Goal: Task Accomplishment & Management: Use online tool/utility

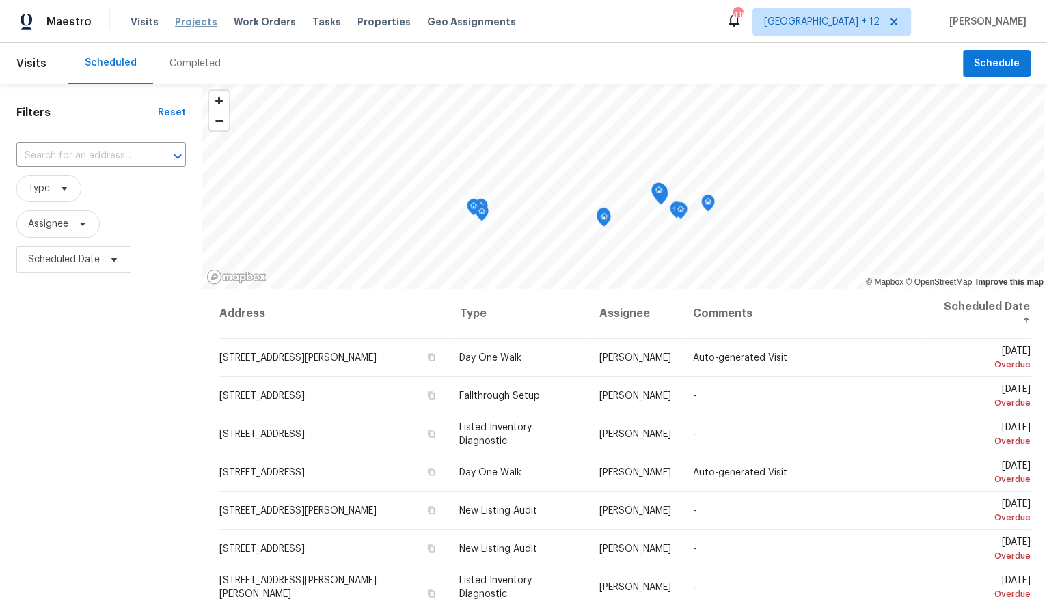
click at [191, 22] on span "Projects" at bounding box center [196, 22] width 42 height 14
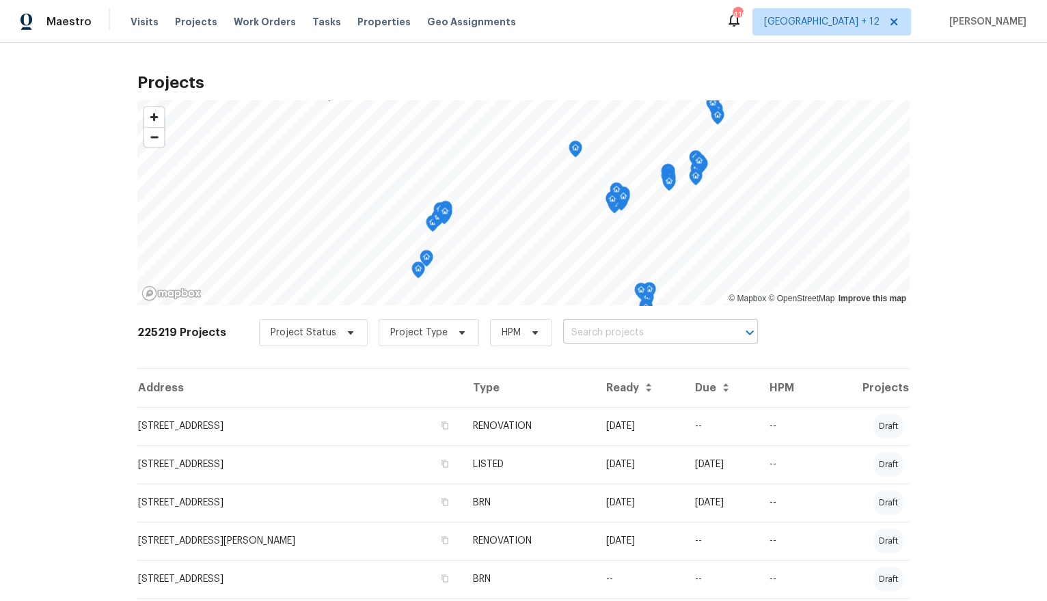
click at [602, 333] on input "text" at bounding box center [641, 333] width 156 height 21
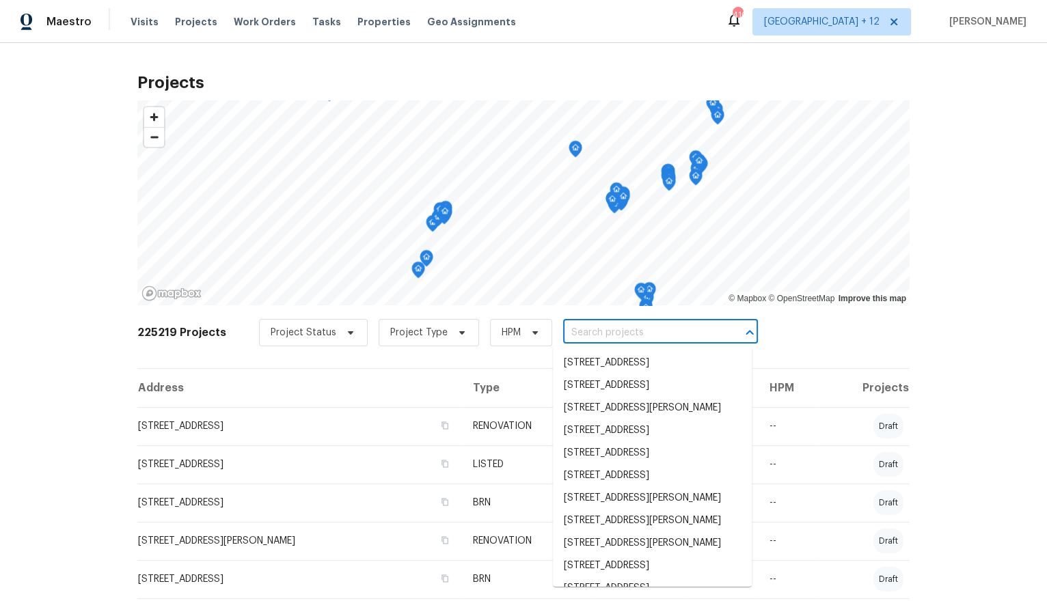
paste input "[STREET_ADDRESS][PERSON_NAME]"
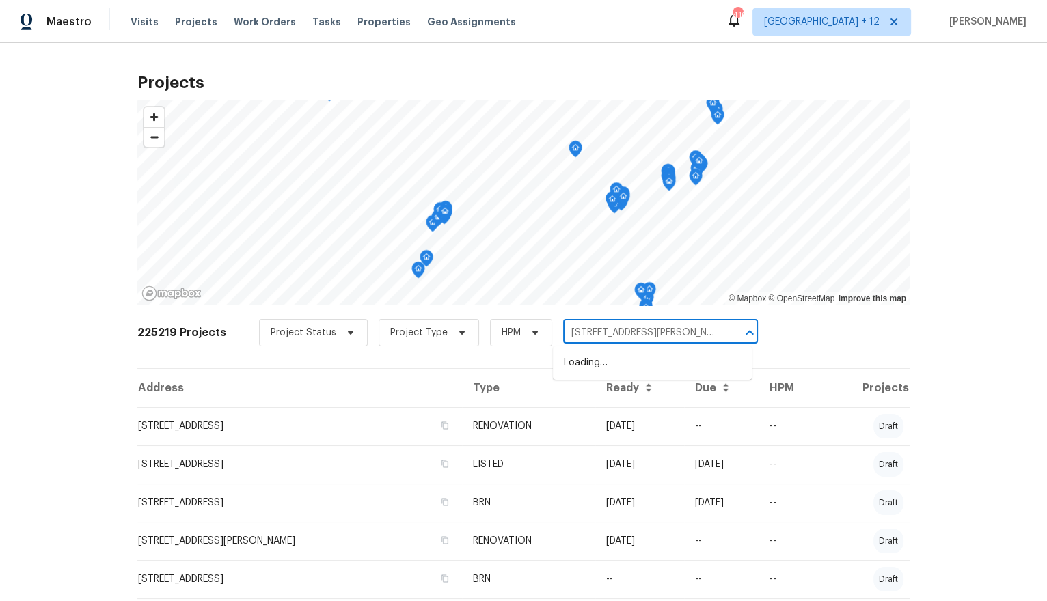
scroll to position [0, 94]
type input "[STREET_ADDRESS][PERSON_NAME]"
click at [871, 18] on span "[GEOGRAPHIC_DATA] + 12" at bounding box center [821, 22] width 115 height 14
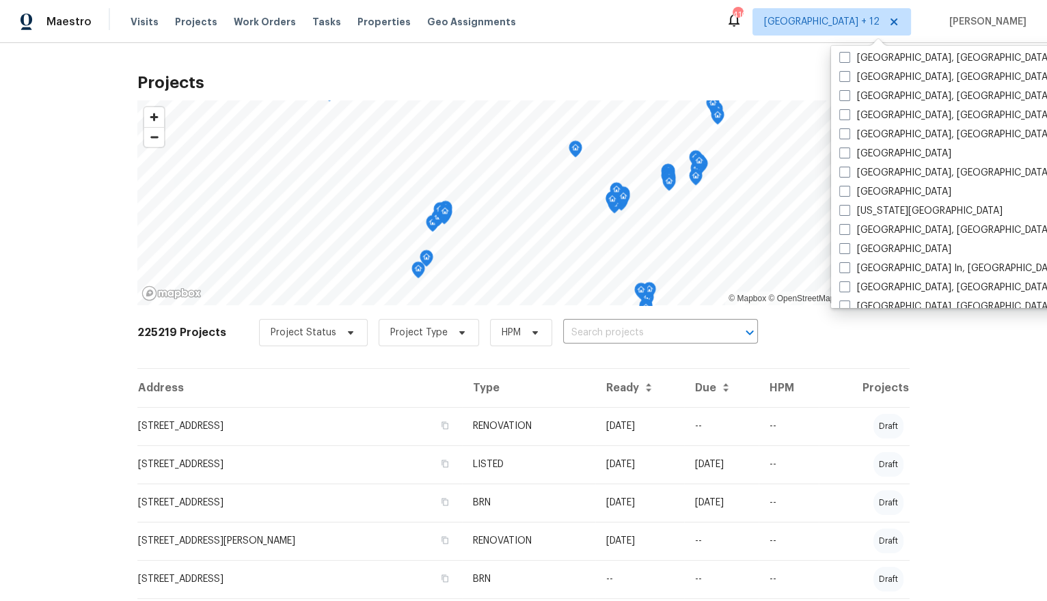
scroll to position [521, 0]
click at [868, 113] on label "[GEOGRAPHIC_DATA], [GEOGRAPHIC_DATA]" at bounding box center [945, 114] width 212 height 14
click at [848, 113] on input "[GEOGRAPHIC_DATA], [GEOGRAPHIC_DATA]" at bounding box center [843, 111] width 9 height 9
checkbox input "true"
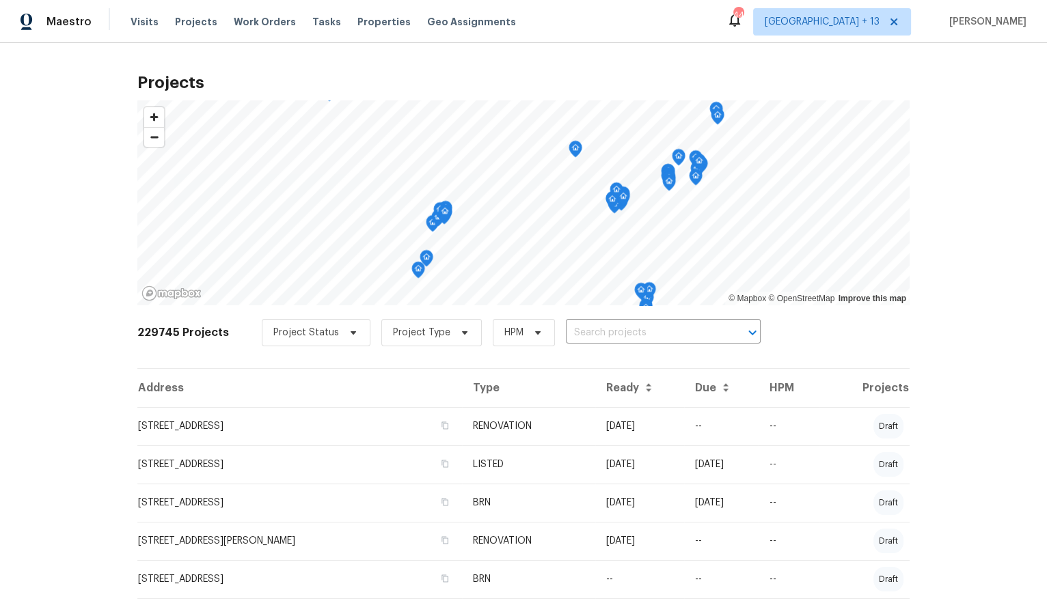
click at [764, 314] on div "229745 Projects Project Status Project Type HPM ​" at bounding box center [523, 341] width 772 height 55
click at [635, 347] on div "229745 Projects Project Status Project Type HPM ​" at bounding box center [523, 341] width 772 height 55
click at [616, 336] on input "text" at bounding box center [644, 333] width 156 height 21
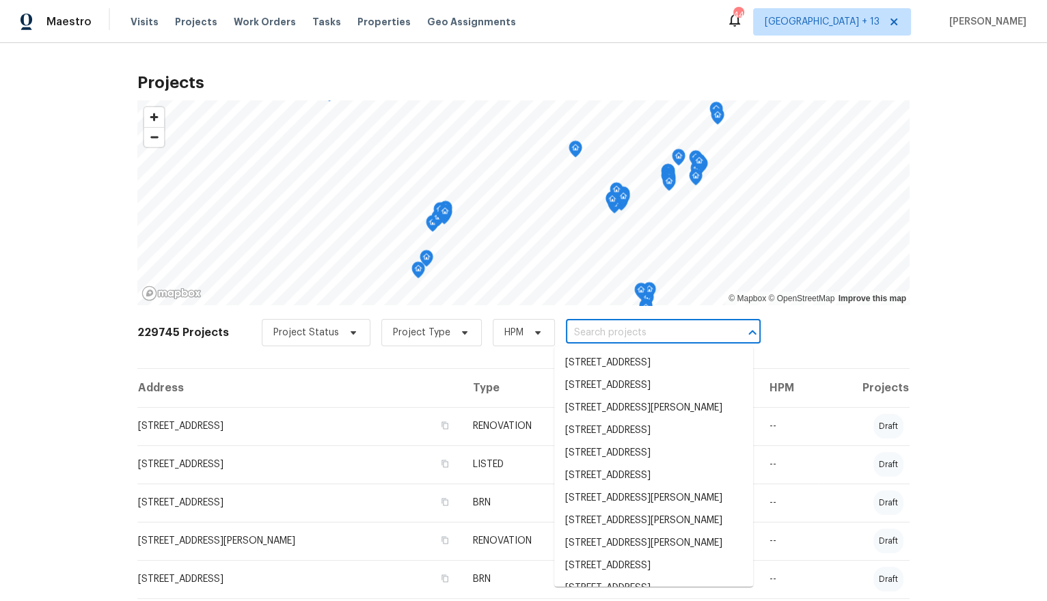
paste input "[STREET_ADDRESS][PERSON_NAME]"
type input "[STREET_ADDRESS][PERSON_NAME]"
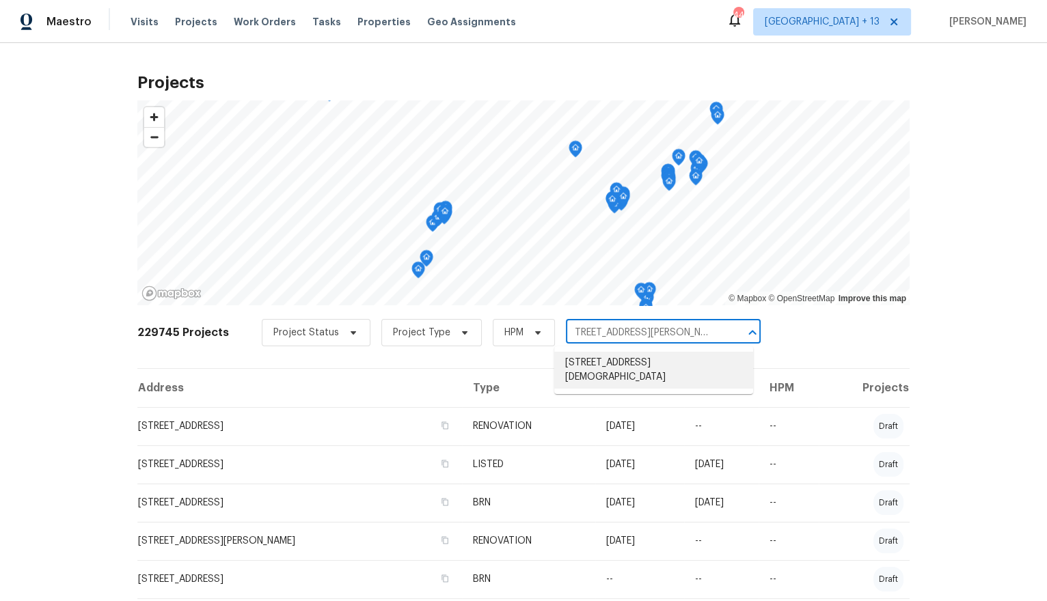
click at [614, 365] on li "[STREET_ADDRESS][DEMOGRAPHIC_DATA]" at bounding box center [653, 370] width 199 height 37
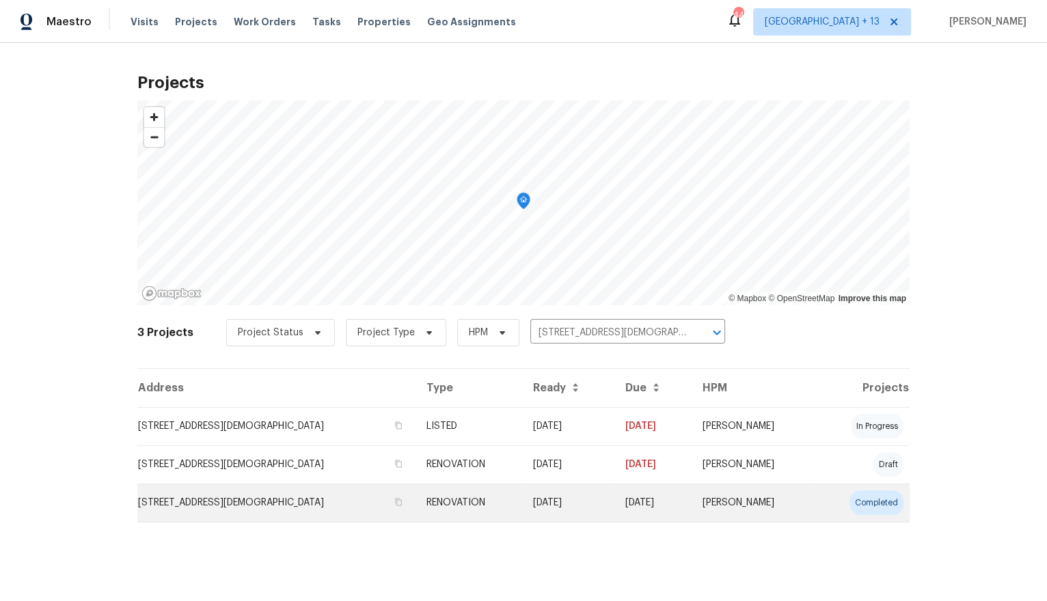
click at [415, 504] on td "[STREET_ADDRESS][DEMOGRAPHIC_DATA]" at bounding box center [276, 503] width 278 height 38
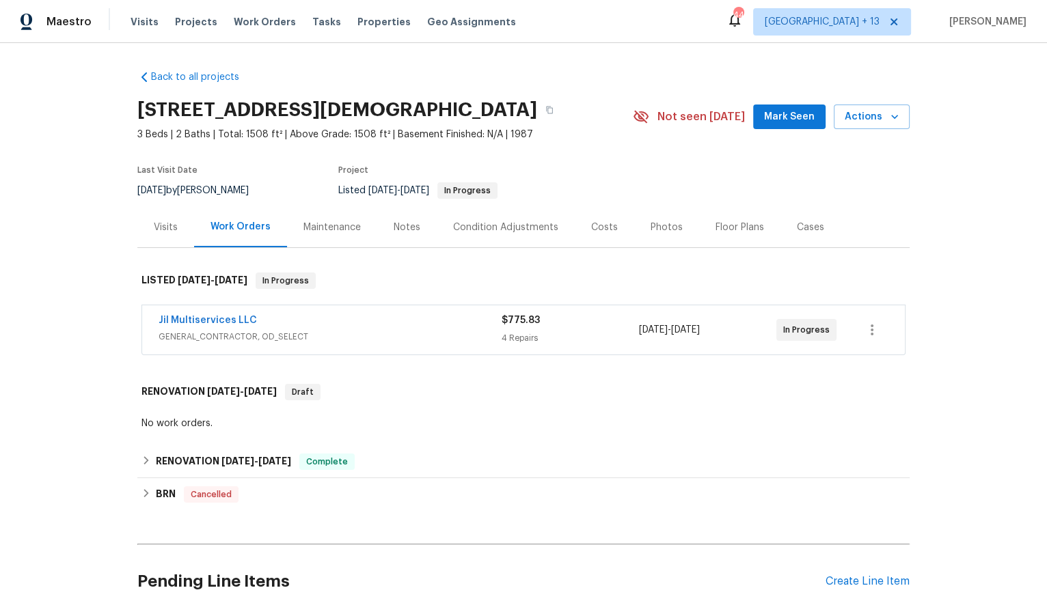
click at [517, 234] on div "Condition Adjustments" at bounding box center [505, 228] width 105 height 14
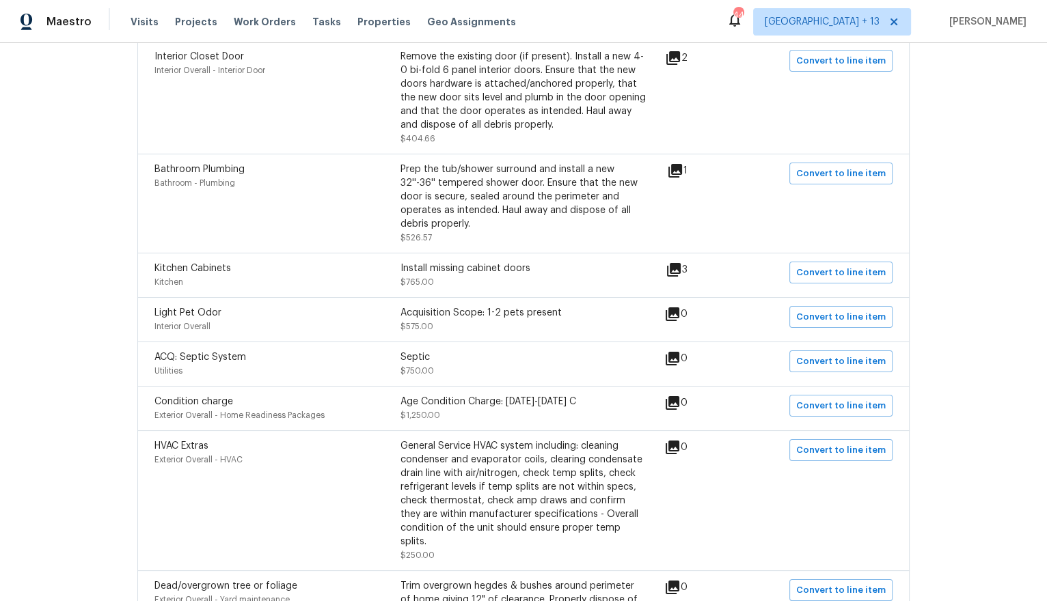
scroll to position [369, 0]
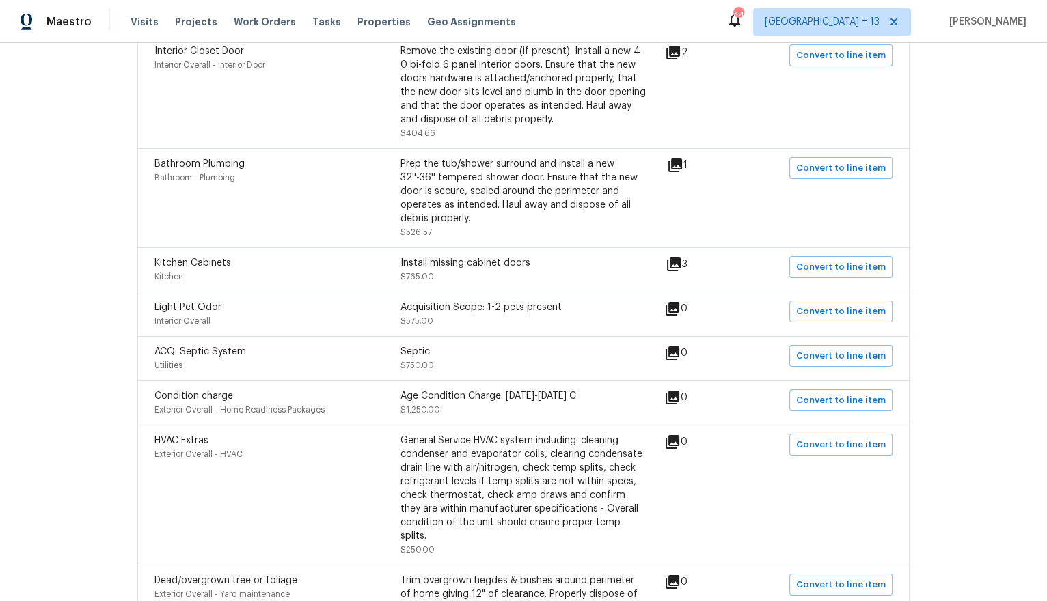
click at [679, 355] on icon at bounding box center [673, 353] width 14 height 14
click at [678, 357] on icon at bounding box center [672, 353] width 16 height 16
click at [232, 357] on span "ACQ: Septic System" at bounding box center [200, 352] width 92 height 10
click at [504, 368] on div "Septic $750.00" at bounding box center [523, 358] width 246 height 27
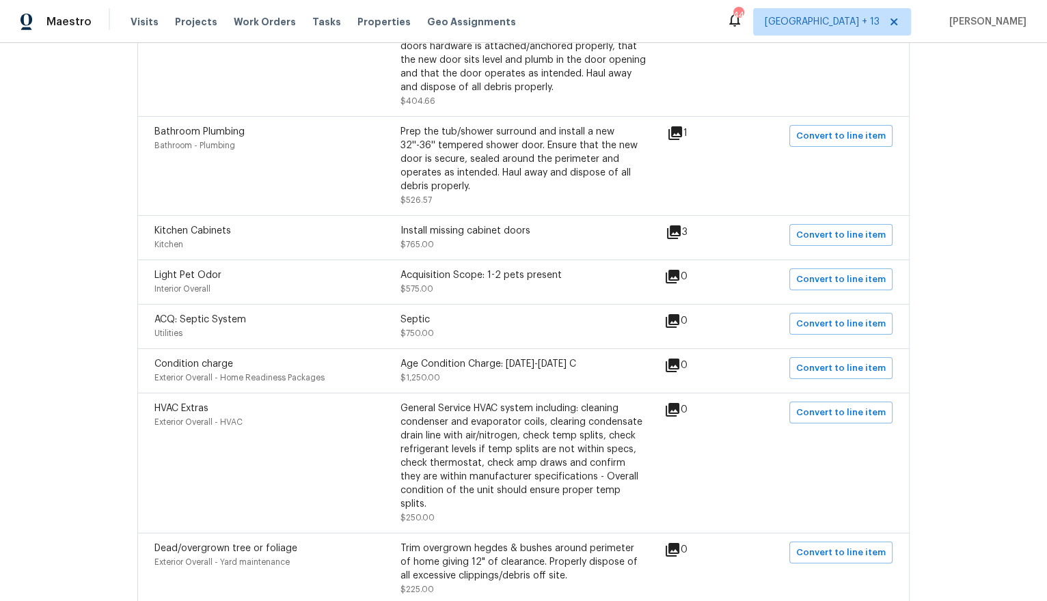
scroll to position [469, 0]
